Goal: Information Seeking & Learning: Learn about a topic

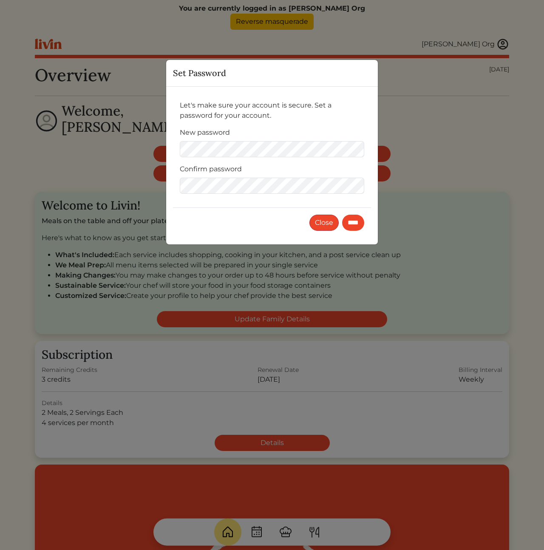
click at [317, 222] on button "Close" at bounding box center [323, 223] width 29 height 16
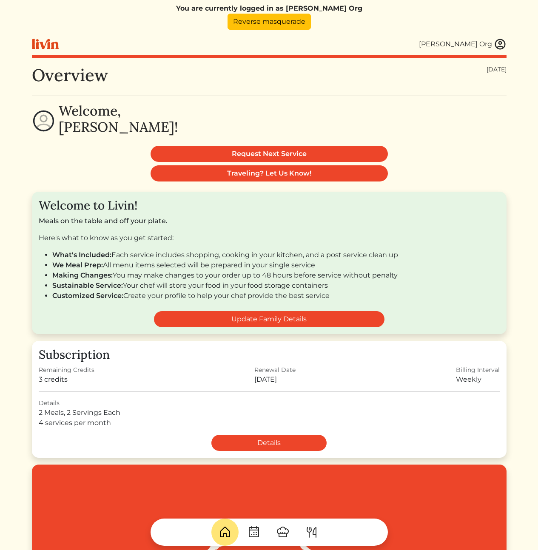
click at [312, 534] on img at bounding box center [312, 532] width 14 height 14
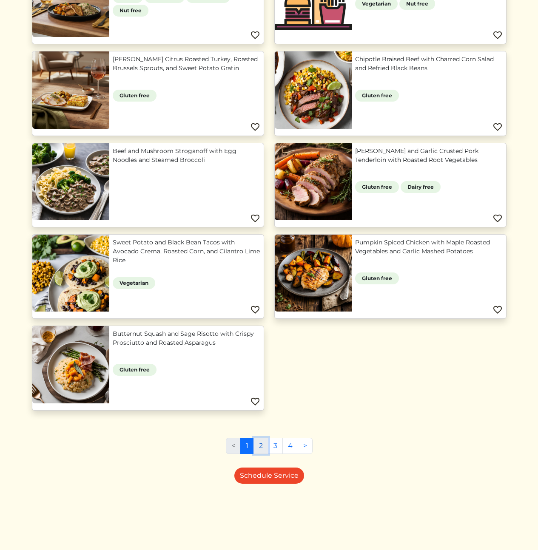
click at [260, 442] on link "2" at bounding box center [260, 446] width 15 height 16
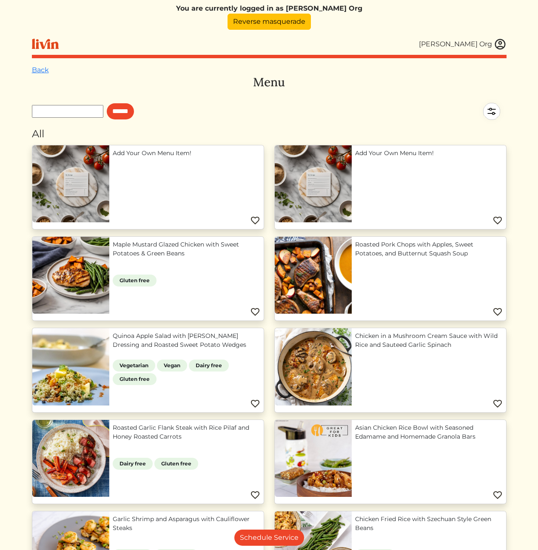
scroll to position [556, 0]
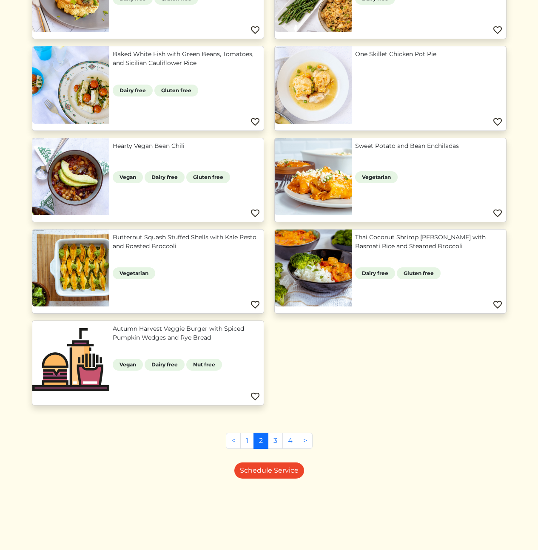
click at [135, 330] on link "Autumn Harvest Veggie Burger with Spiced Pumpkin Wedges and Rye Bread" at bounding box center [186, 333] width 147 height 18
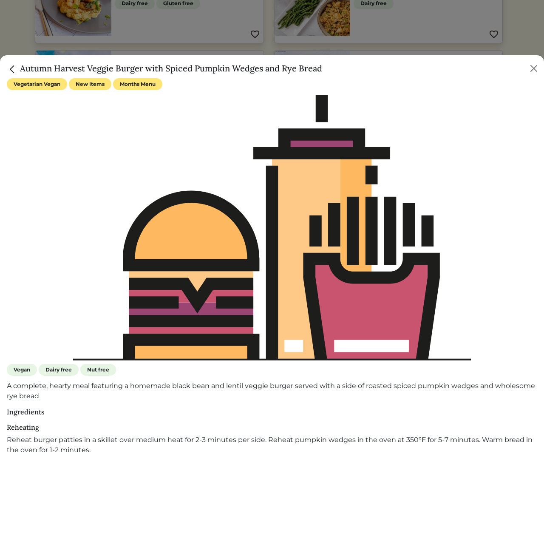
click at [249, 71] on h5 "Autumn Harvest Veggie Burger with Spiced Pumpkin Wedges and Rye Bread" at bounding box center [164, 68] width 315 height 13
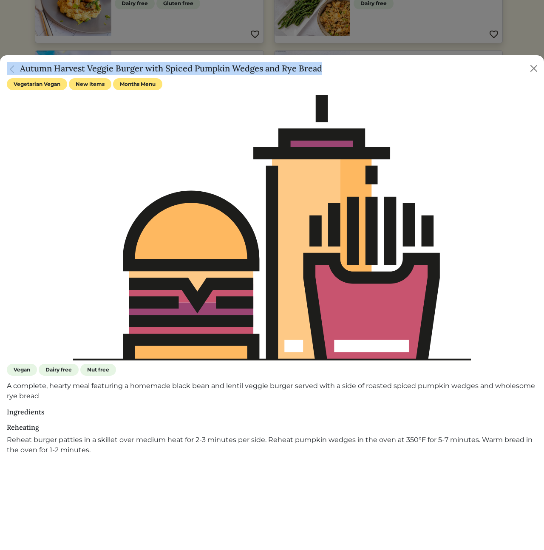
click at [249, 71] on h5 "Autumn Harvest Veggie Burger with Spiced Pumpkin Wedges and Rye Bread" at bounding box center [164, 68] width 315 height 13
copy div "Autumn Harvest Veggie Burger with Spiced Pumpkin Wedges and Rye Bread"
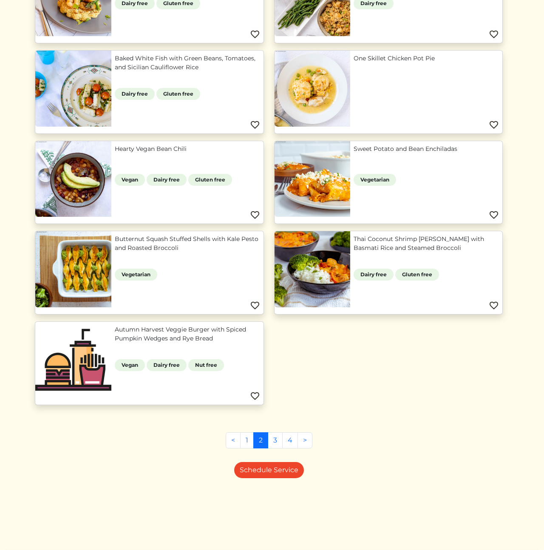
click at [496, 18] on div at bounding box center [272, 275] width 544 height 550
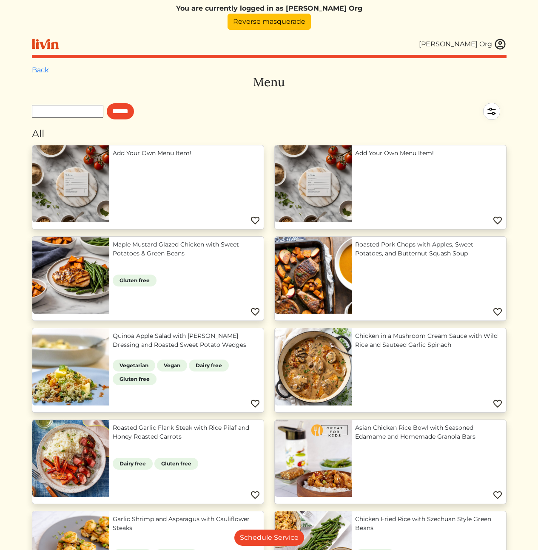
scroll to position [547, 0]
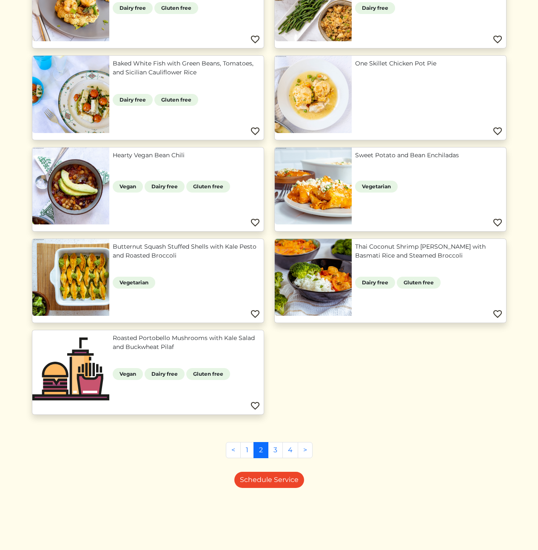
drag, startPoint x: 356, startPoint y: 404, endPoint x: 275, endPoint y: 382, distance: 84.1
click at [356, 404] on div "Add Your Own Menu Item! Add Your Own Menu Item! Maple Mustard Glazed Chicken wi…" at bounding box center [269, 10] width 485 height 824
click at [180, 349] on link "Roasted Portobello Mushrooms with Kale Salad and Buckwheat Pilaf" at bounding box center [186, 343] width 147 height 18
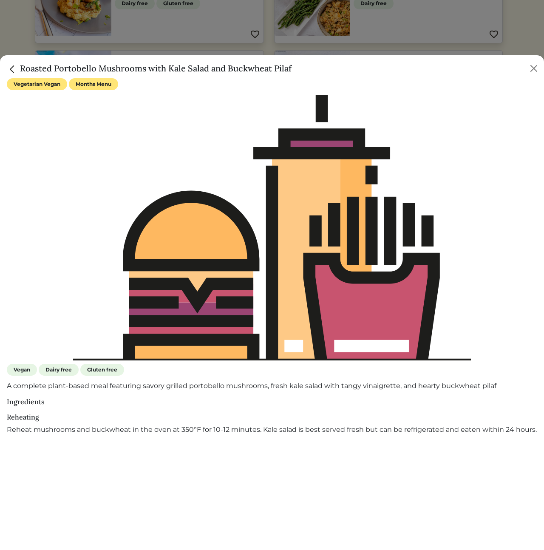
drag, startPoint x: 291, startPoint y: 68, endPoint x: 20, endPoint y: 71, distance: 271.2
click at [20, 71] on h5 "Roasted Portobello Mushrooms with Kale Salad and Buckwheat Pilaf" at bounding box center [149, 68] width 285 height 13
copy h5 "Roasted Portobello Mushrooms with Kale Salad and Buckwheat Pilaf"
click at [379, 18] on div at bounding box center [272, 275] width 544 height 550
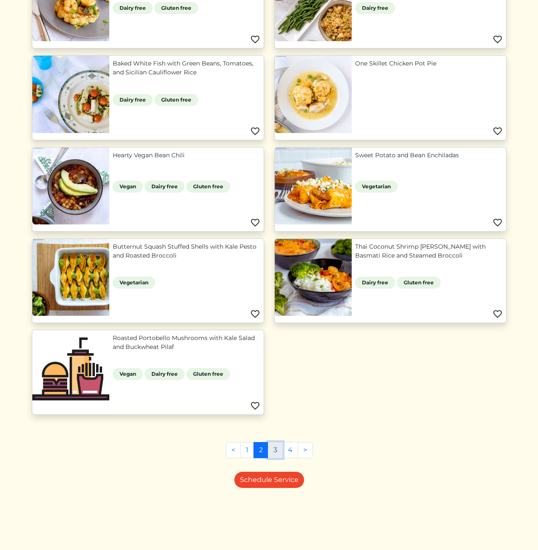
click at [273, 454] on link "3" at bounding box center [275, 450] width 15 height 16
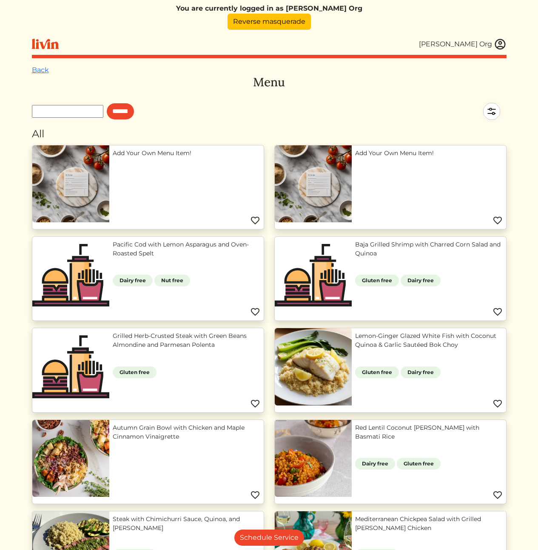
scroll to position [190, 0]
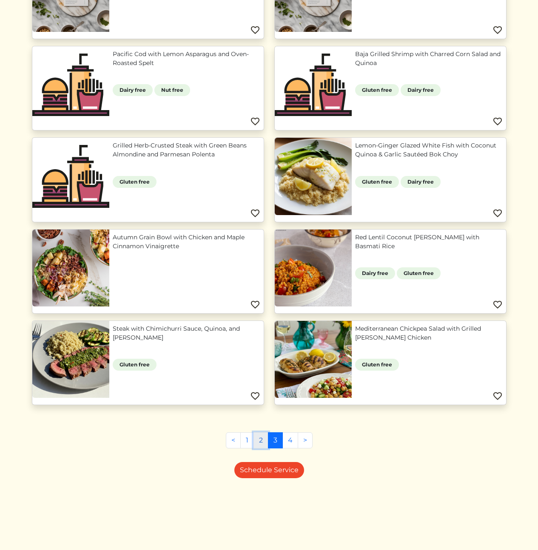
click at [265, 441] on link "2" at bounding box center [260, 440] width 15 height 16
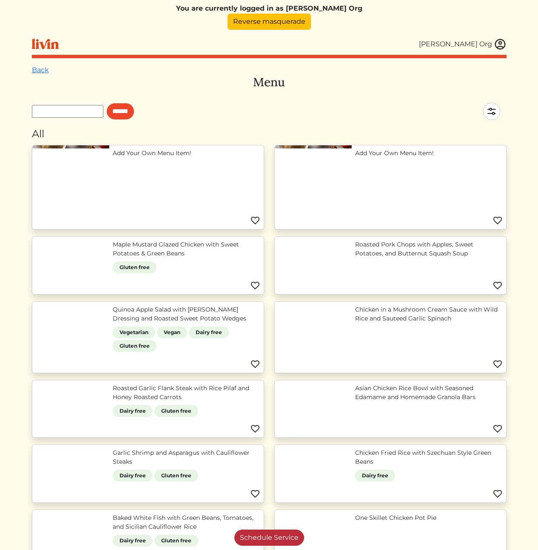
scroll to position [556, 0]
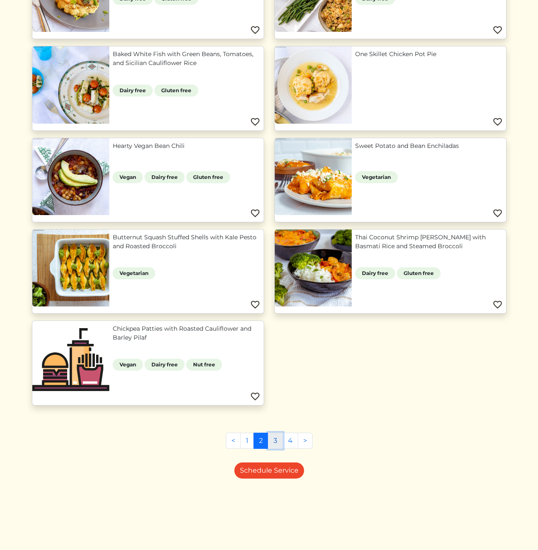
click at [277, 445] on link "3" at bounding box center [275, 441] width 15 height 16
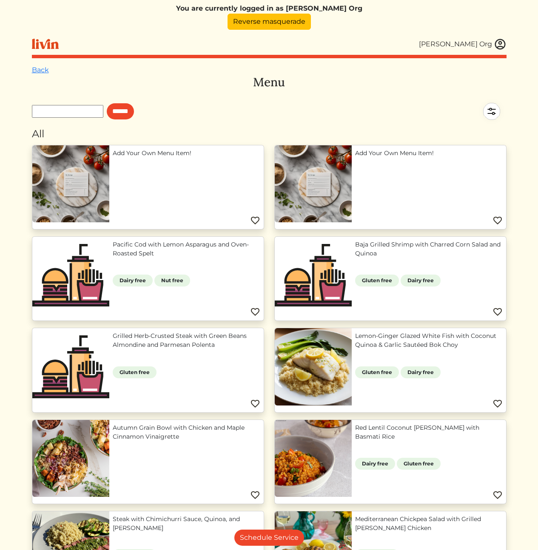
click at [164, 250] on link "Pacific Cod with Lemon Asparagus and Oven-Roasted Spelt" at bounding box center [186, 249] width 147 height 18
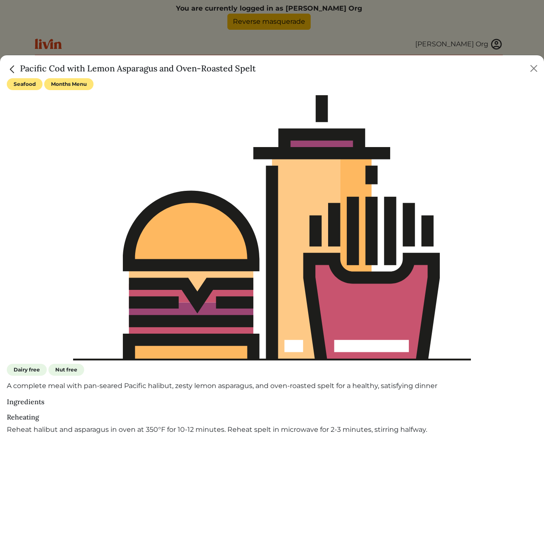
drag, startPoint x: 256, startPoint y: 69, endPoint x: 19, endPoint y: 69, distance: 237.2
click at [19, 69] on div "Pacific Cod with Lemon Asparagus and Oven-Roasted Spelt" at bounding box center [272, 66] width 544 height 23
copy h5 "Pacific Cod with Lemon Asparagus and Oven-Roasted Spelt"
click at [317, 33] on div at bounding box center [272, 275] width 544 height 550
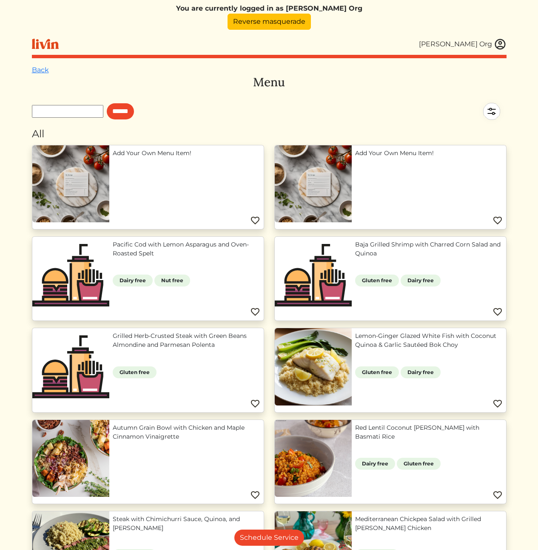
click at [415, 258] on link "Baja Grilled Shrimp with Charred Corn Salad and Quinoa" at bounding box center [428, 249] width 147 height 18
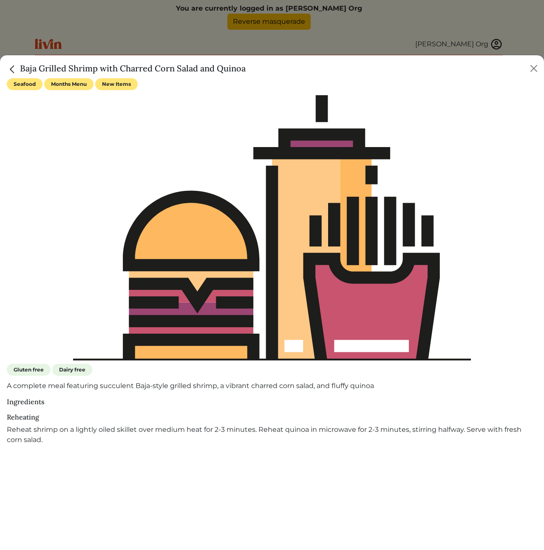
drag, startPoint x: 234, startPoint y: 69, endPoint x: -11, endPoint y: 60, distance: 245.4
click at [0, 60] on html "You are currently logged in as Kobie's Org Reverse masquerade Kobie's Org Kobie…" at bounding box center [272, 275] width 544 height 550
drag, startPoint x: 32, startPoint y: 68, endPoint x: 27, endPoint y: 68, distance: 4.8
click at [32, 68] on h5 "Baja Grilled Shrimp with Charred Corn Salad and Quinoa" at bounding box center [126, 68] width 239 height 13
drag, startPoint x: 21, startPoint y: 68, endPoint x: 245, endPoint y: 67, distance: 224.0
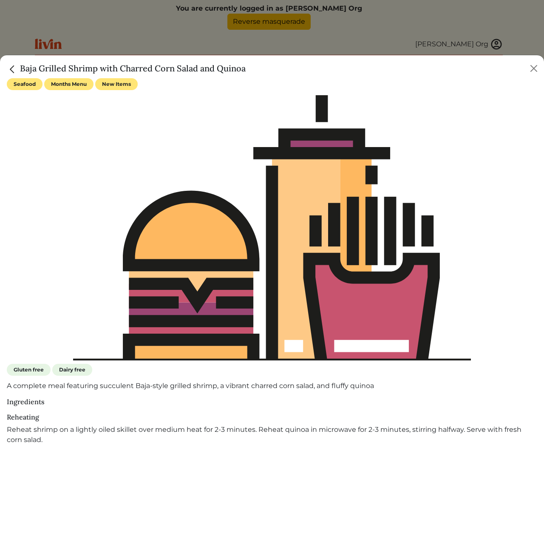
click at [245, 67] on h5 "Baja Grilled Shrimp with Charred Corn Salad and Quinoa" at bounding box center [126, 68] width 239 height 13
copy h5 "Baja Grilled Shrimp with Charred Corn Salad and Quinoa"
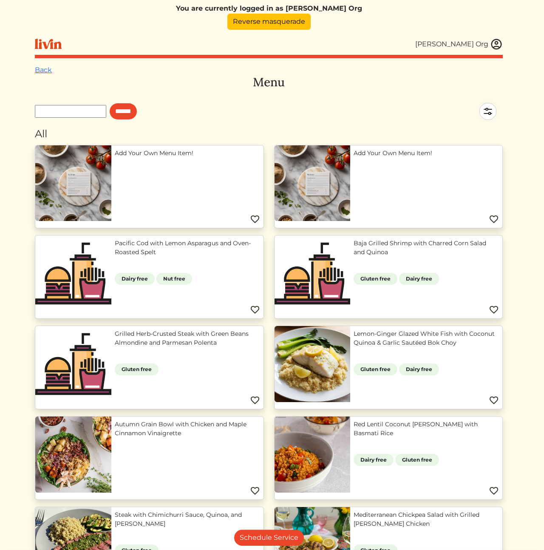
click at [342, 29] on div at bounding box center [272, 275] width 544 height 550
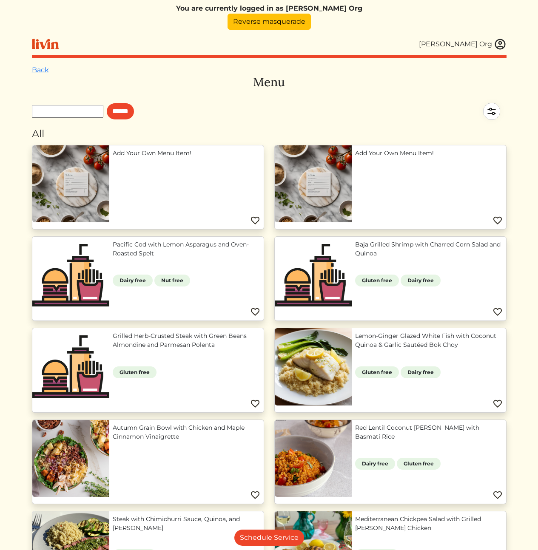
click at [134, 349] on link "Grilled Herb-Crusted Steak with Green Beans Almondine and Parmesan Polenta" at bounding box center [186, 341] width 147 height 18
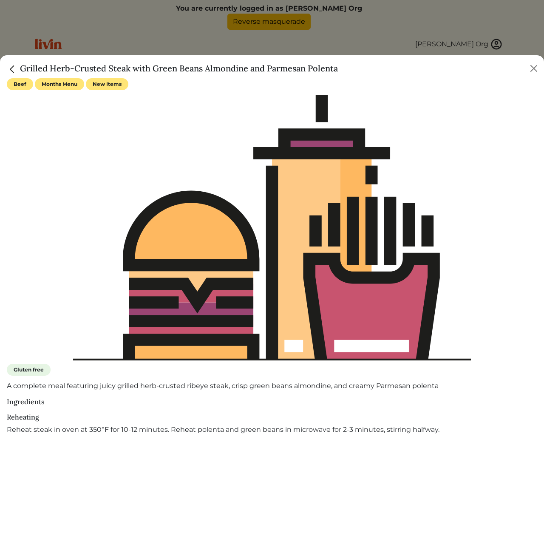
drag, startPoint x: 21, startPoint y: 65, endPoint x: 338, endPoint y: 67, distance: 317.1
click at [338, 67] on h5 "Grilled Herb-Crusted Steak with Green Beans Almondine and Parmesan Polenta" at bounding box center [172, 68] width 331 height 13
copy h5 "Grilled Herb-Crusted Steak with Green Beans Almondine and Parmesan Polenta"
click at [425, 34] on div at bounding box center [272, 275] width 544 height 550
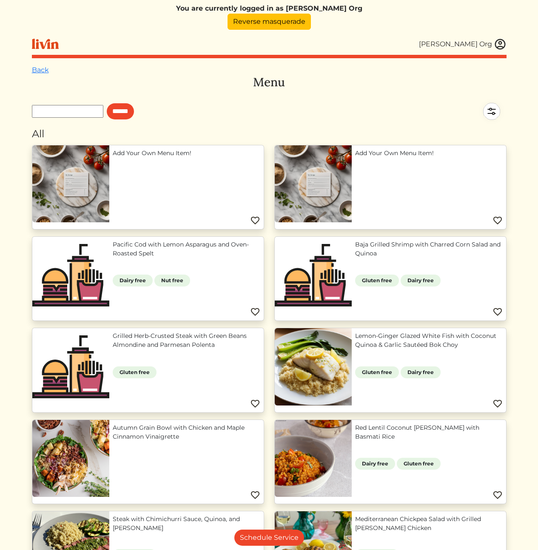
click at [376, 349] on link "Lemon‑Ginger Glazed White Fish with Coconut Quinoa & Garlic Sautéed Bok Choy" at bounding box center [428, 341] width 147 height 18
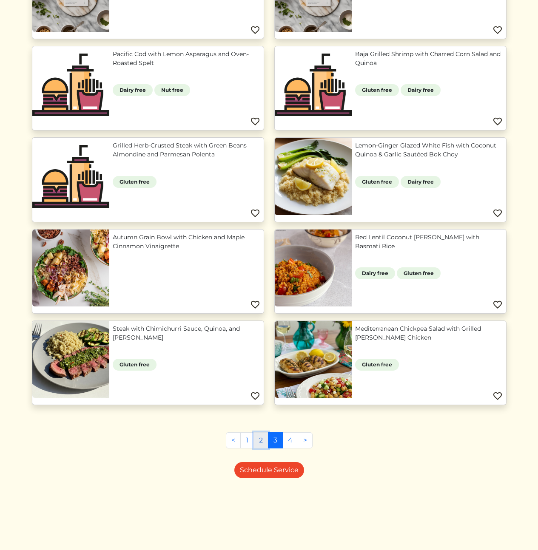
click at [264, 444] on link "2" at bounding box center [260, 440] width 15 height 16
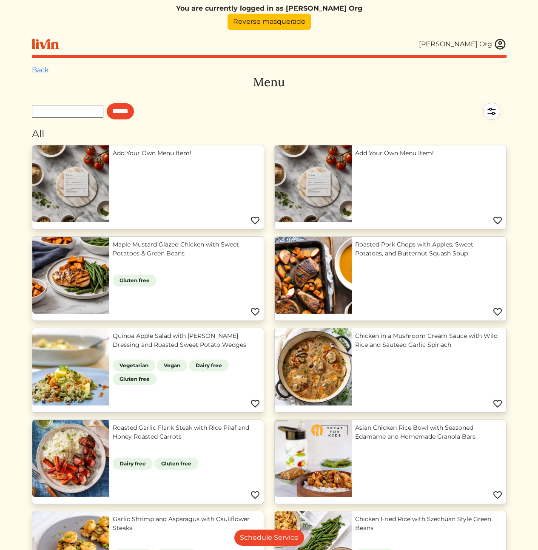
scroll to position [454, 0]
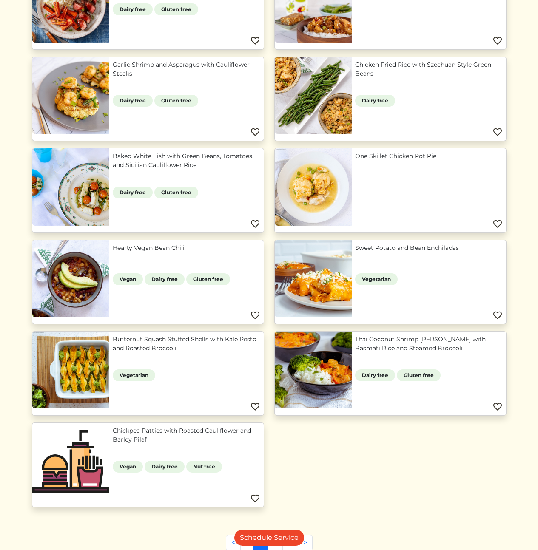
click at [148, 441] on link "Chickpea Patties with Roasted Cauliflower and Barley Pilaf" at bounding box center [186, 435] width 147 height 18
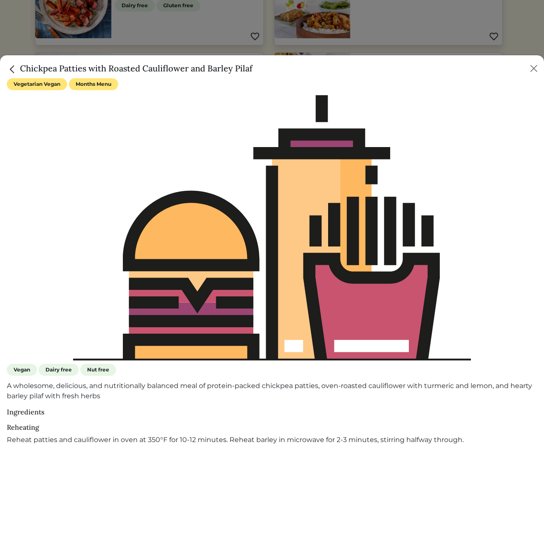
drag, startPoint x: 21, startPoint y: 67, endPoint x: 252, endPoint y: 67, distance: 231.2
click at [252, 67] on h5 "Chickpea Patties with Roasted Cauliflower and Barley Pilaf" at bounding box center [130, 68] width 246 height 13
copy h5 "Chickpea Patties with Roasted Cauliflower and Barley Pilaf"
click at [370, 31] on div at bounding box center [272, 275] width 544 height 550
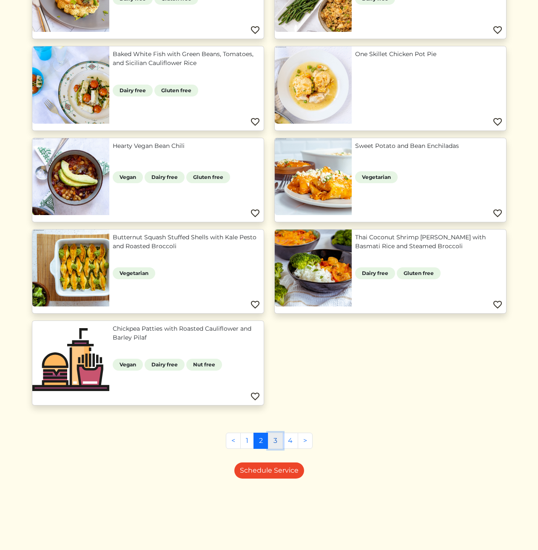
click at [277, 440] on link "3" at bounding box center [275, 441] width 15 height 16
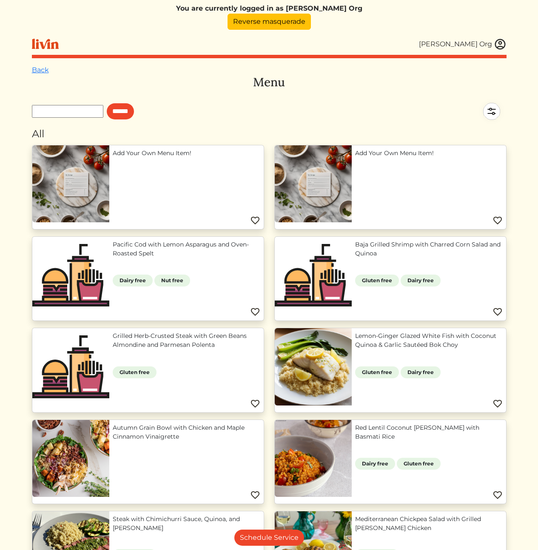
scroll to position [190, 0]
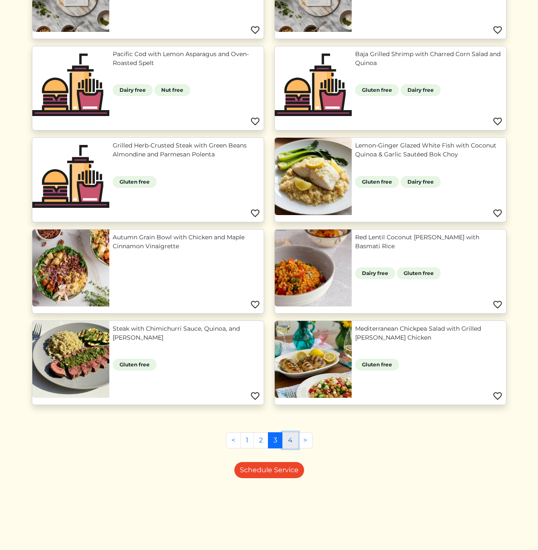
click at [293, 442] on link "4" at bounding box center [290, 440] width 16 height 16
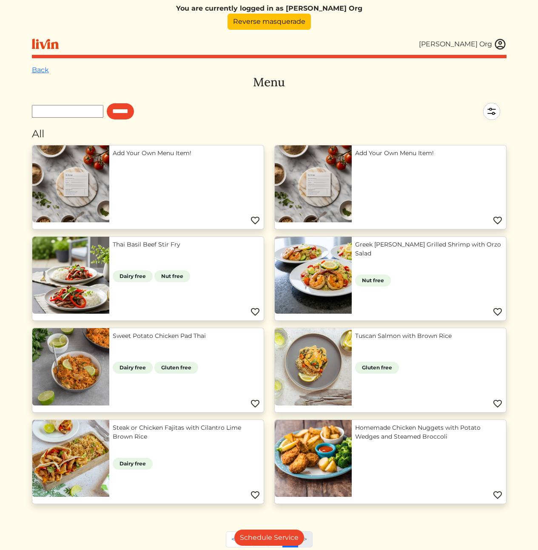
click at [325, 117] on div "******" at bounding box center [269, 111] width 474 height 30
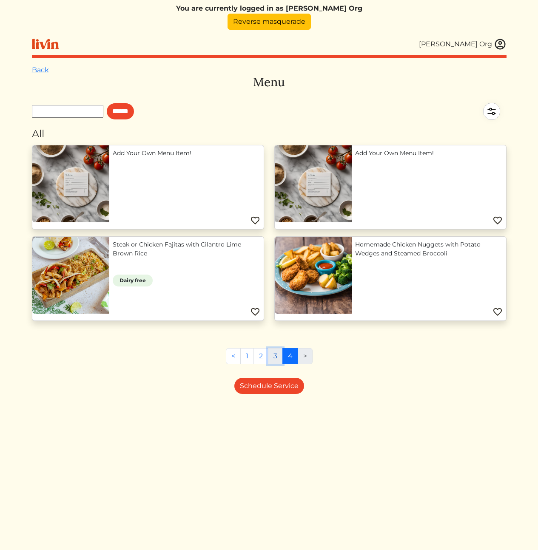
click at [273, 356] on link "3" at bounding box center [275, 356] width 15 height 16
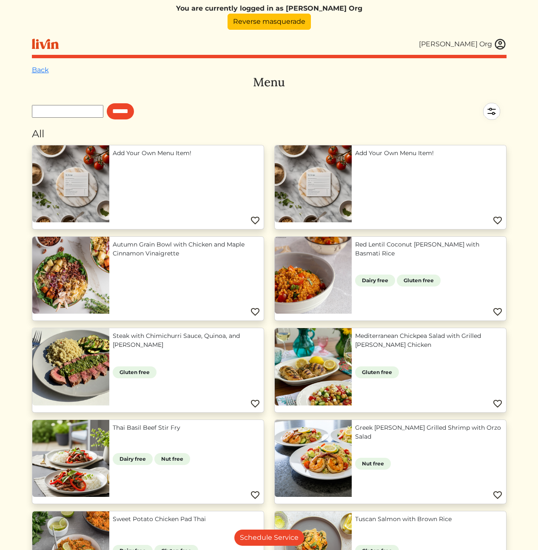
scroll to position [190, 0]
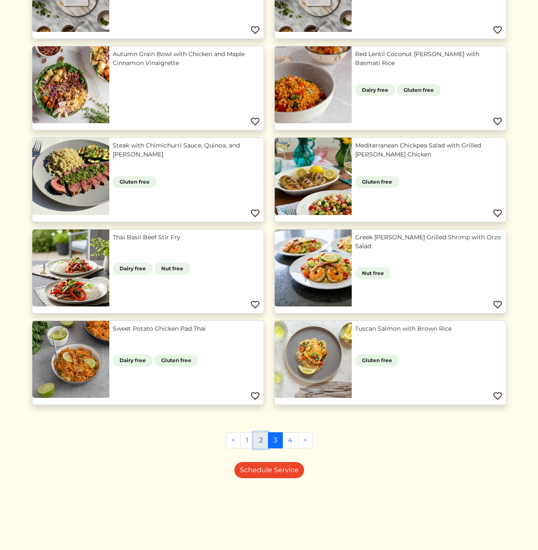
click at [258, 439] on link "2" at bounding box center [260, 440] width 15 height 16
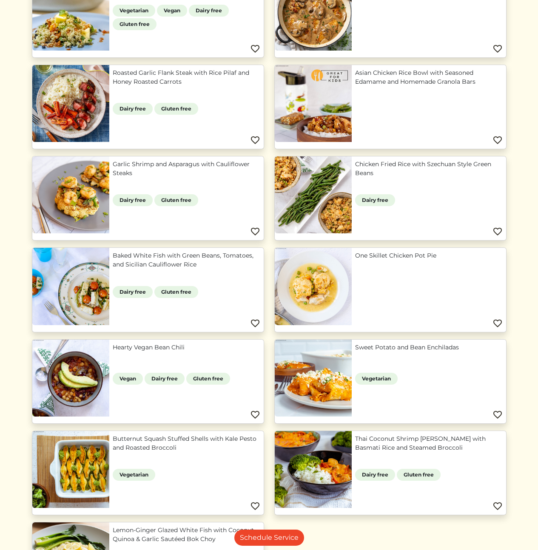
scroll to position [497, 0]
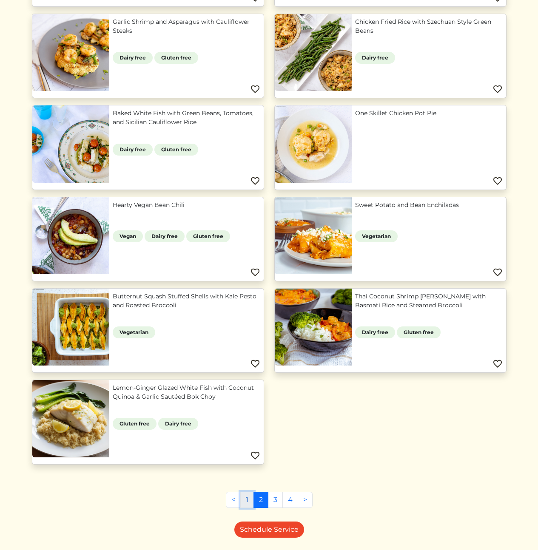
click at [249, 501] on link "1" at bounding box center [247, 500] width 14 height 16
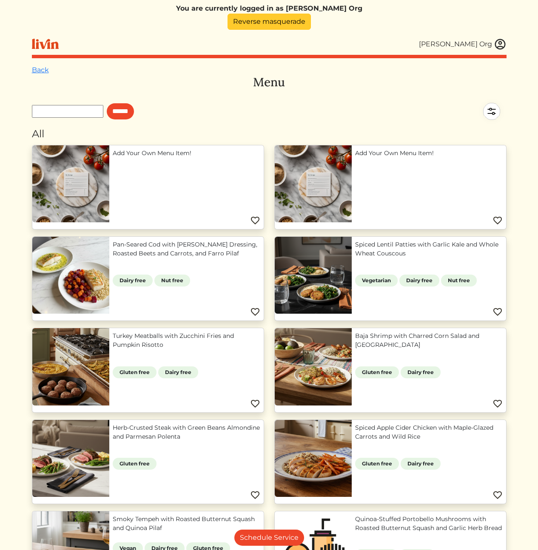
click at [291, 21] on link "Reverse masquerade" at bounding box center [268, 22] width 83 height 16
